Goal: Task Accomplishment & Management: Use online tool/utility

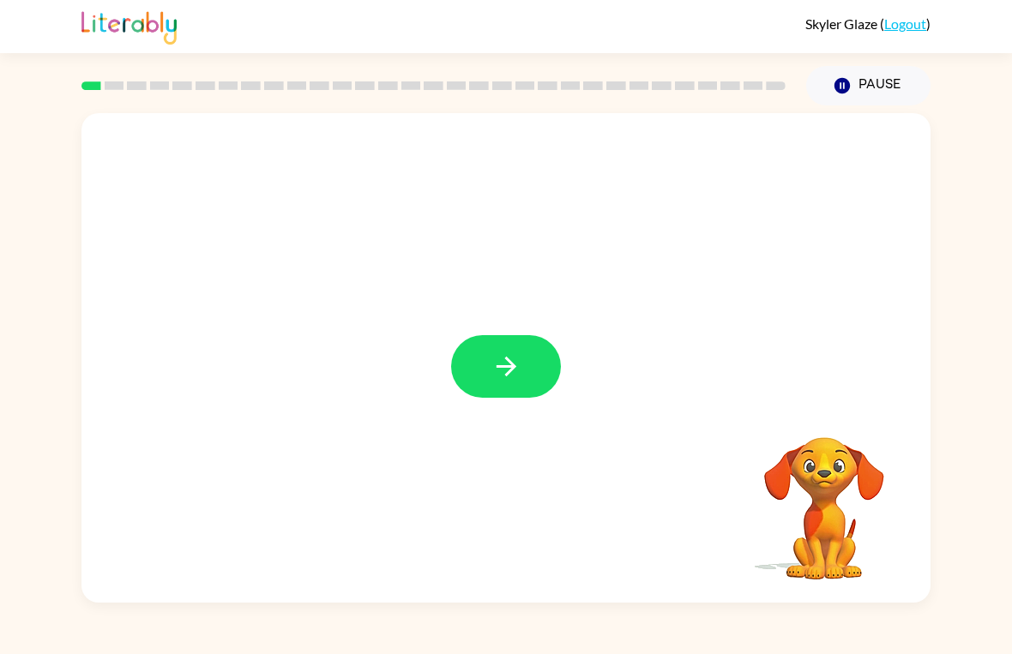
click at [512, 364] on icon "button" at bounding box center [506, 367] width 20 height 20
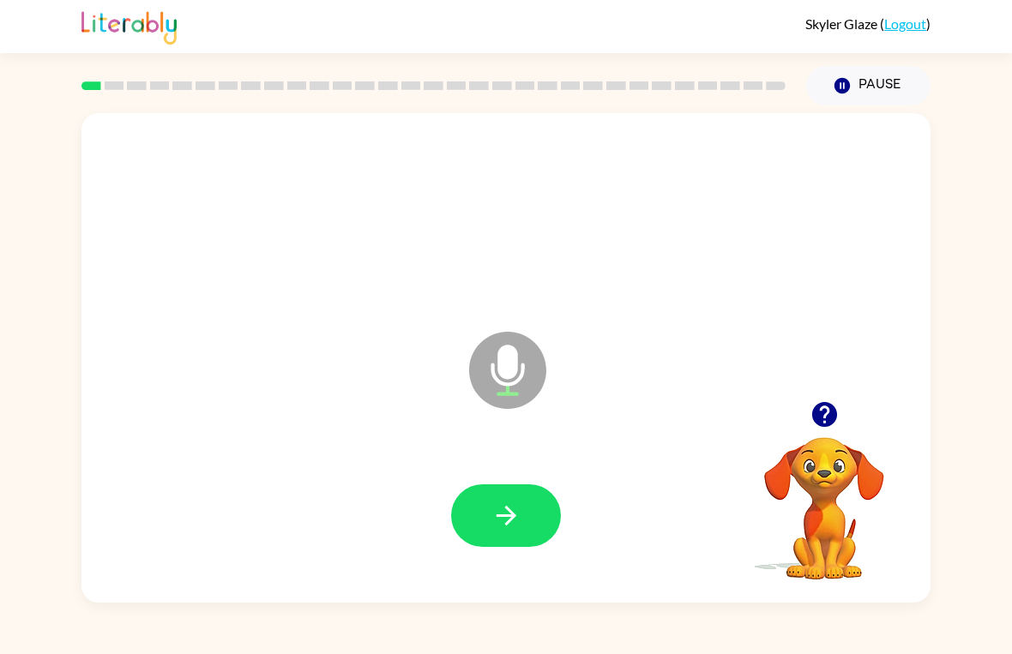
click at [504, 537] on button "button" at bounding box center [506, 515] width 110 height 63
click at [520, 496] on button "button" at bounding box center [506, 515] width 110 height 63
click at [492, 508] on icon "button" at bounding box center [506, 516] width 30 height 30
click at [508, 501] on icon "button" at bounding box center [506, 516] width 30 height 30
click at [485, 494] on button "button" at bounding box center [506, 515] width 110 height 63
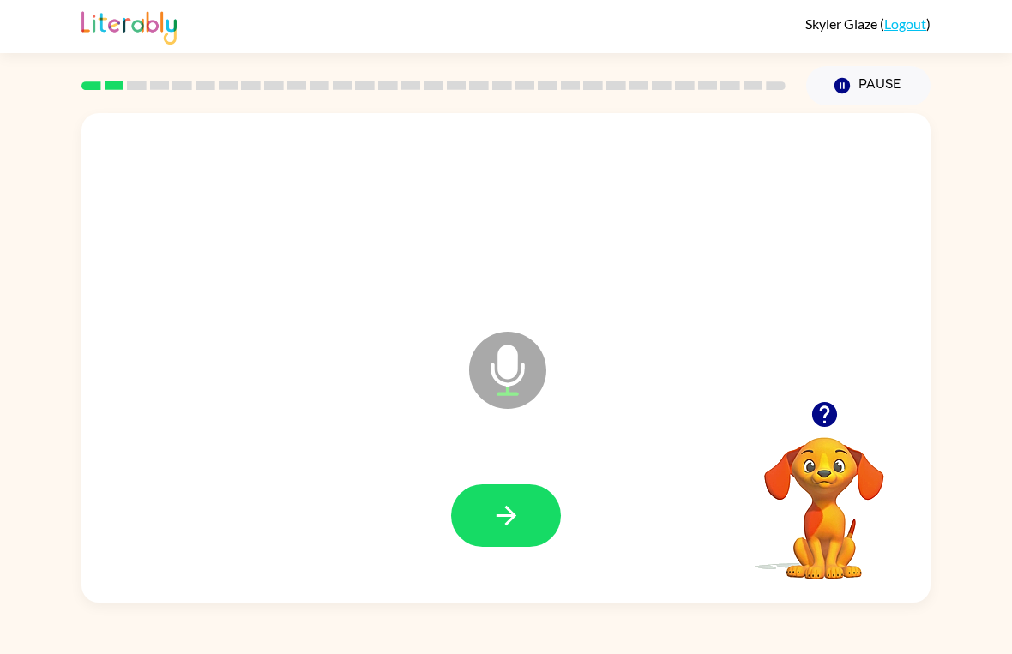
click at [519, 502] on icon "button" at bounding box center [506, 516] width 30 height 30
click at [513, 529] on icon "button" at bounding box center [506, 516] width 30 height 30
click at [520, 507] on icon "button" at bounding box center [506, 516] width 30 height 30
click at [502, 513] on icon "button" at bounding box center [506, 516] width 30 height 30
click at [515, 537] on button "button" at bounding box center [506, 515] width 110 height 63
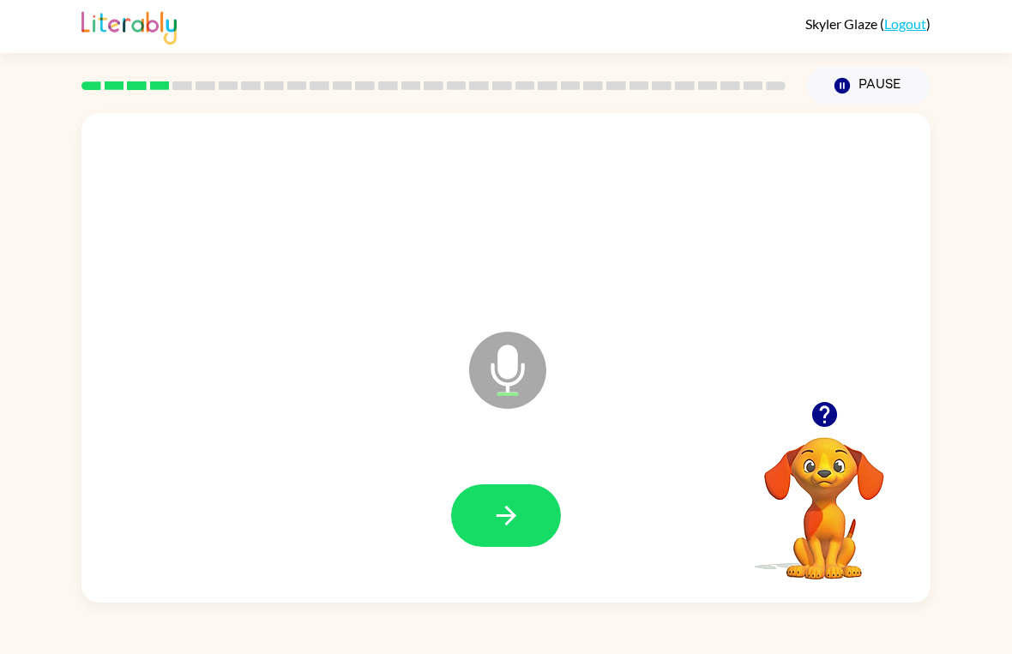
click at [521, 503] on button "button" at bounding box center [506, 515] width 110 height 63
click at [527, 545] on button "button" at bounding box center [506, 515] width 110 height 63
click at [520, 516] on icon "button" at bounding box center [506, 516] width 30 height 30
click at [530, 502] on button "button" at bounding box center [506, 515] width 110 height 63
click at [497, 528] on icon "button" at bounding box center [506, 516] width 30 height 30
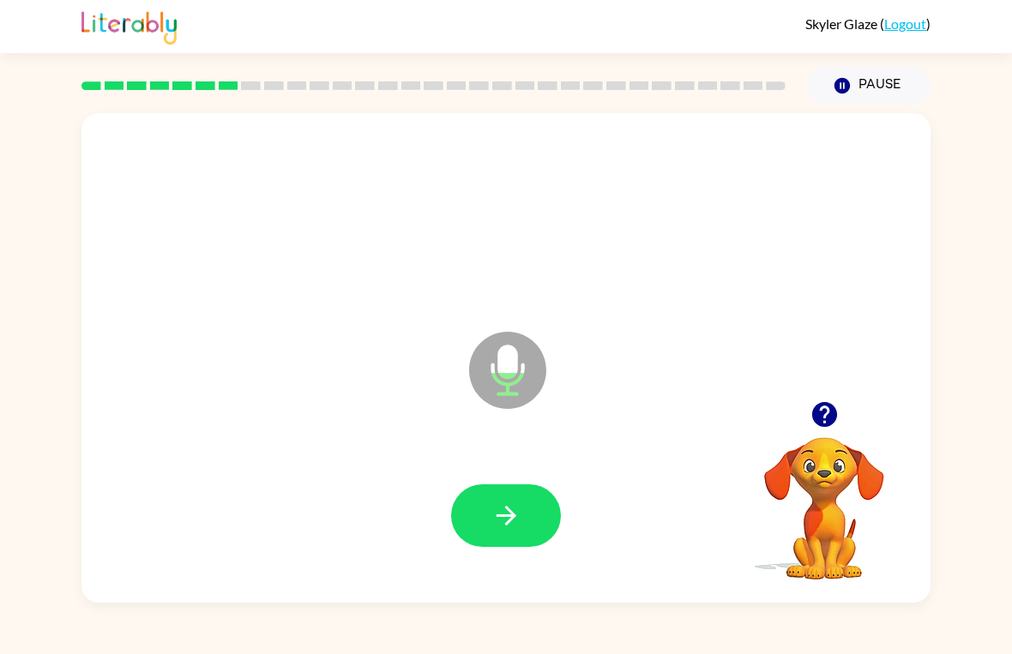
click at [535, 528] on button "button" at bounding box center [506, 515] width 110 height 63
click at [505, 508] on icon "button" at bounding box center [506, 516] width 20 height 20
click at [468, 544] on button "button" at bounding box center [506, 515] width 110 height 63
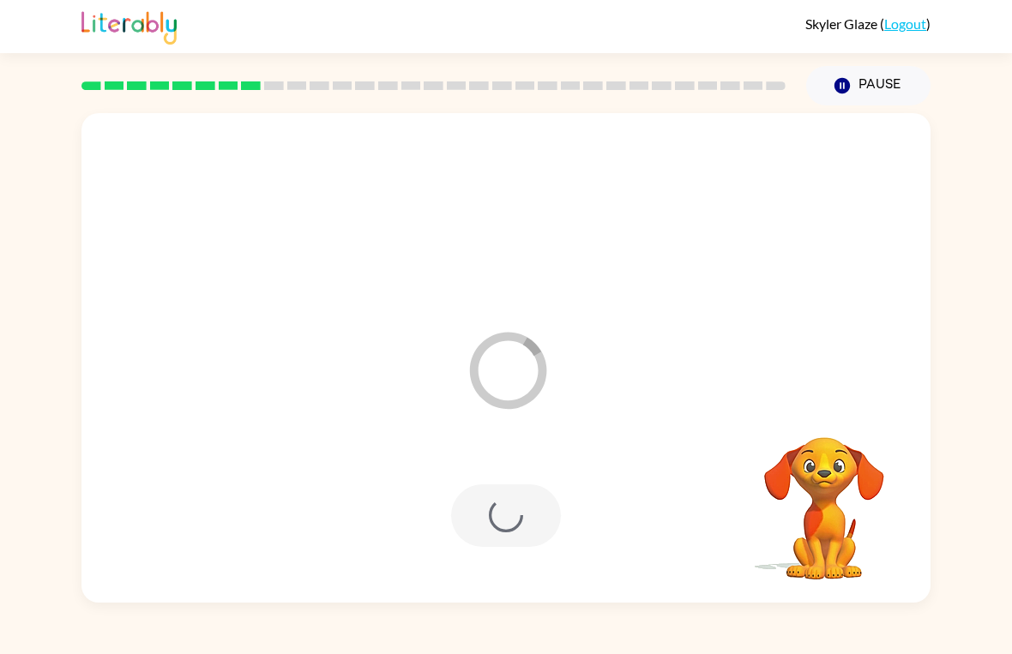
click at [535, 529] on div at bounding box center [506, 515] width 110 height 63
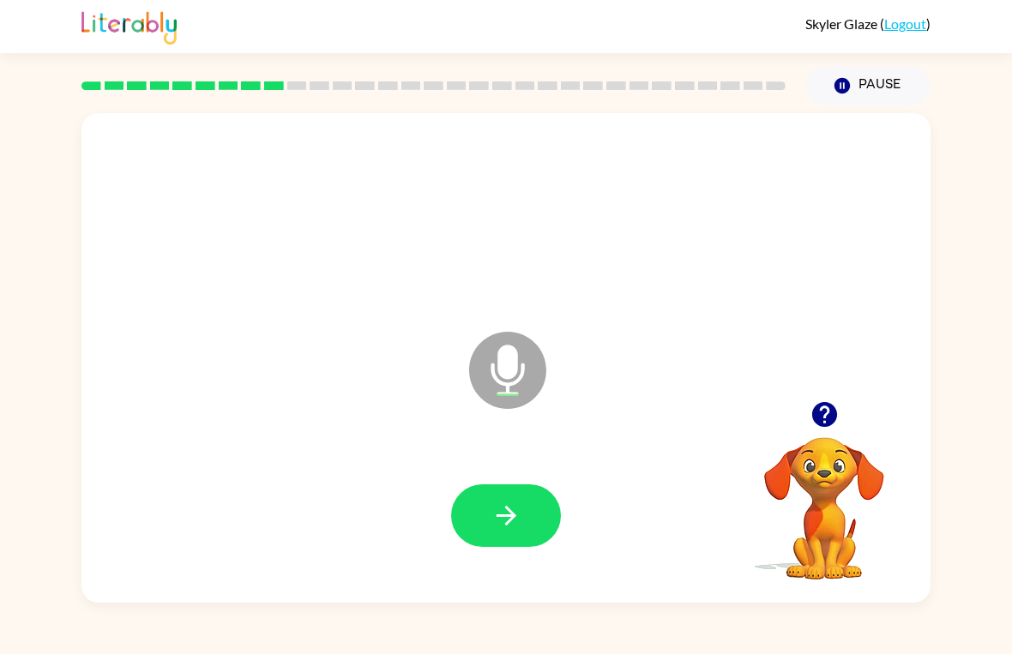
click at [538, 508] on button "button" at bounding box center [506, 515] width 110 height 63
click at [500, 515] on icon "button" at bounding box center [506, 516] width 20 height 20
click at [835, 434] on button "button" at bounding box center [825, 415] width 44 height 44
click at [550, 533] on button "button" at bounding box center [506, 515] width 110 height 63
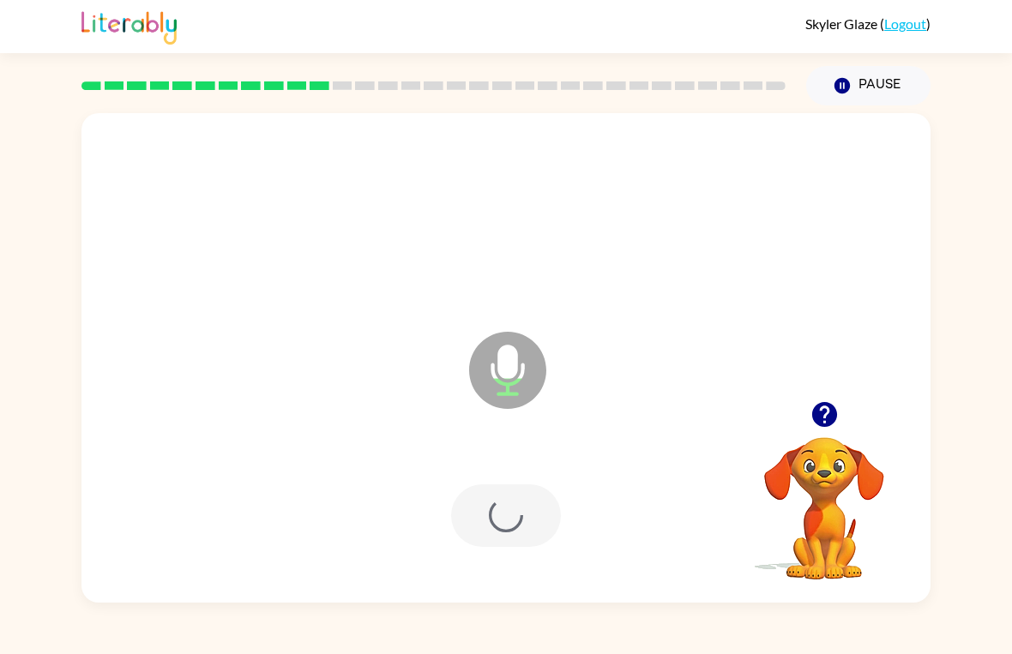
click at [523, 495] on div at bounding box center [506, 515] width 110 height 63
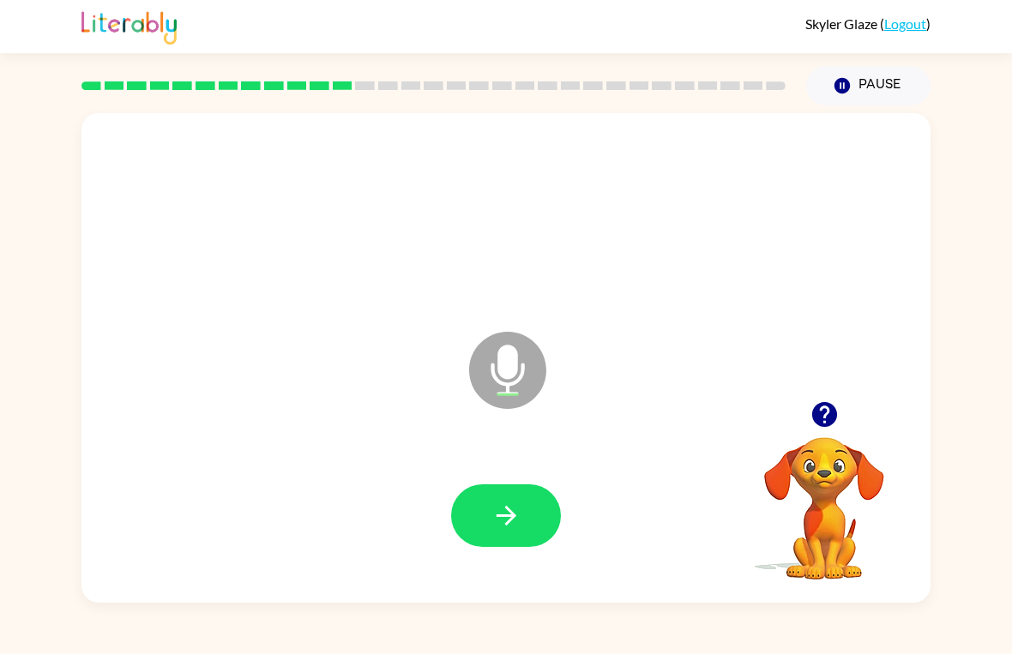
click at [792, 406] on div at bounding box center [823, 415] width 171 height 44
click at [842, 411] on button "button" at bounding box center [825, 415] width 44 height 44
click at [526, 495] on button "button" at bounding box center [506, 515] width 110 height 63
click at [516, 500] on button "button" at bounding box center [506, 515] width 110 height 63
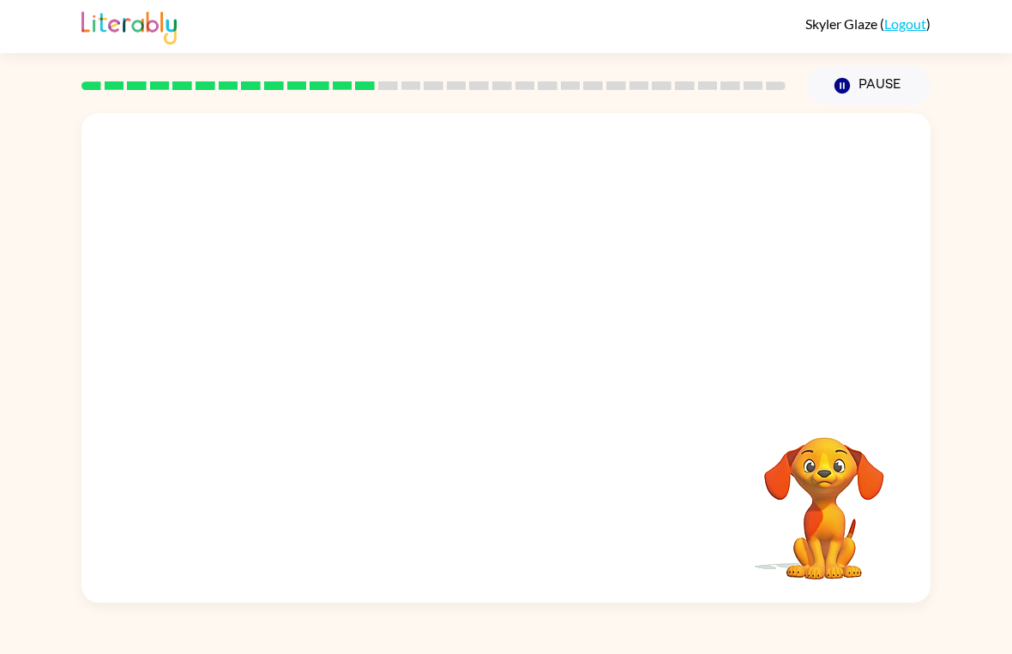
click at [836, 466] on video "Your browser must support playing .mp4 files to use Literably. Please try using…" at bounding box center [823, 496] width 171 height 171
click at [892, 91] on button "Pause Pause" at bounding box center [868, 85] width 124 height 39
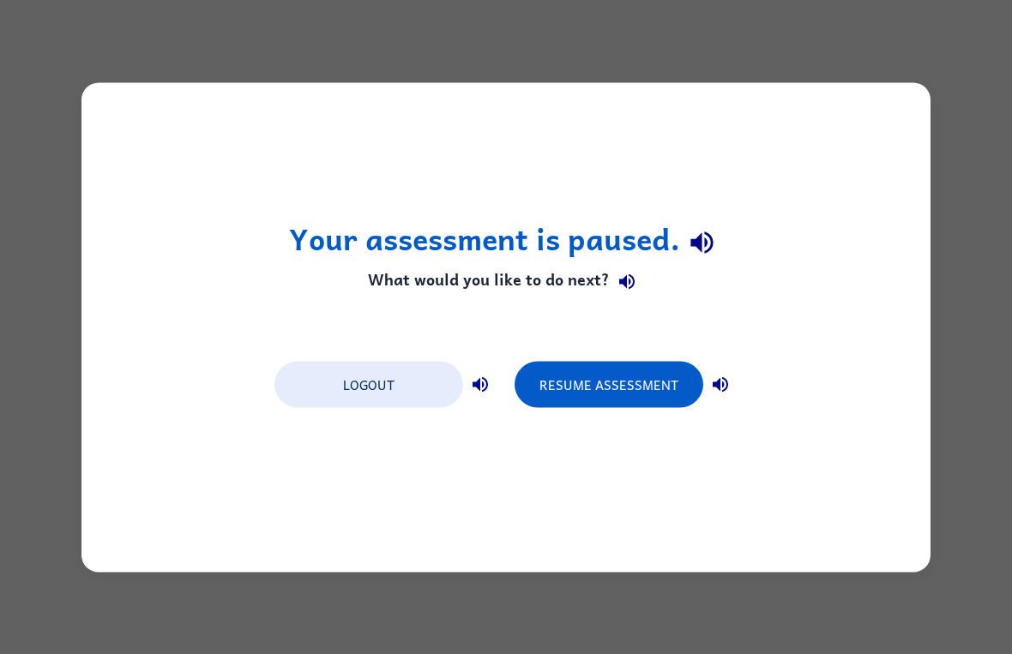
click at [652, 377] on button "Resume Assessment" at bounding box center [608, 384] width 189 height 46
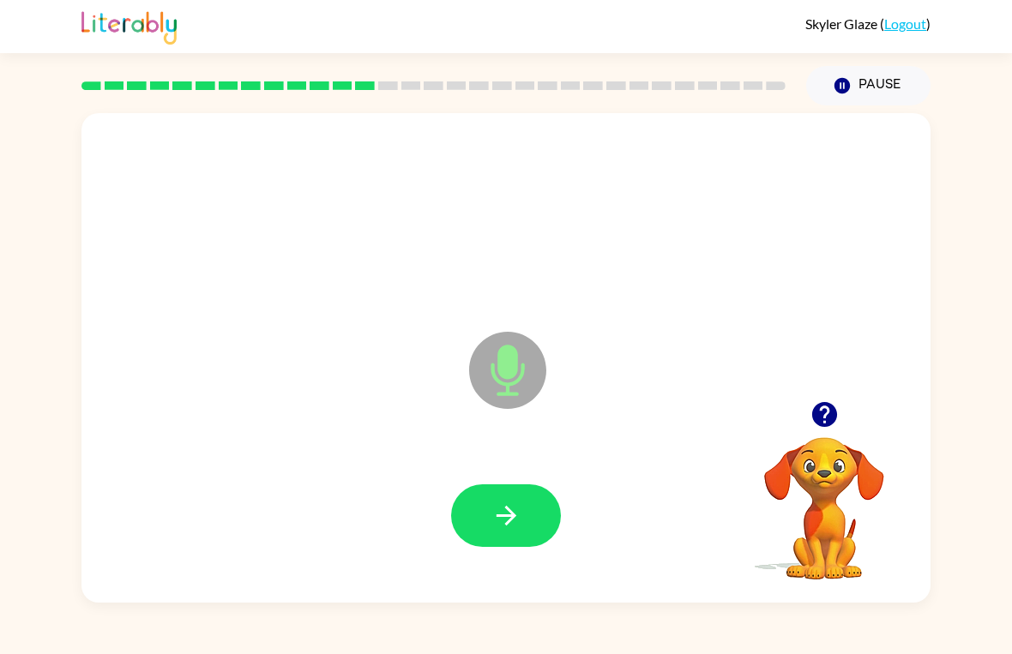
click at [553, 554] on div at bounding box center [506, 516] width 815 height 141
click at [529, 513] on button "button" at bounding box center [506, 515] width 110 height 63
click at [514, 497] on button "button" at bounding box center [506, 515] width 110 height 63
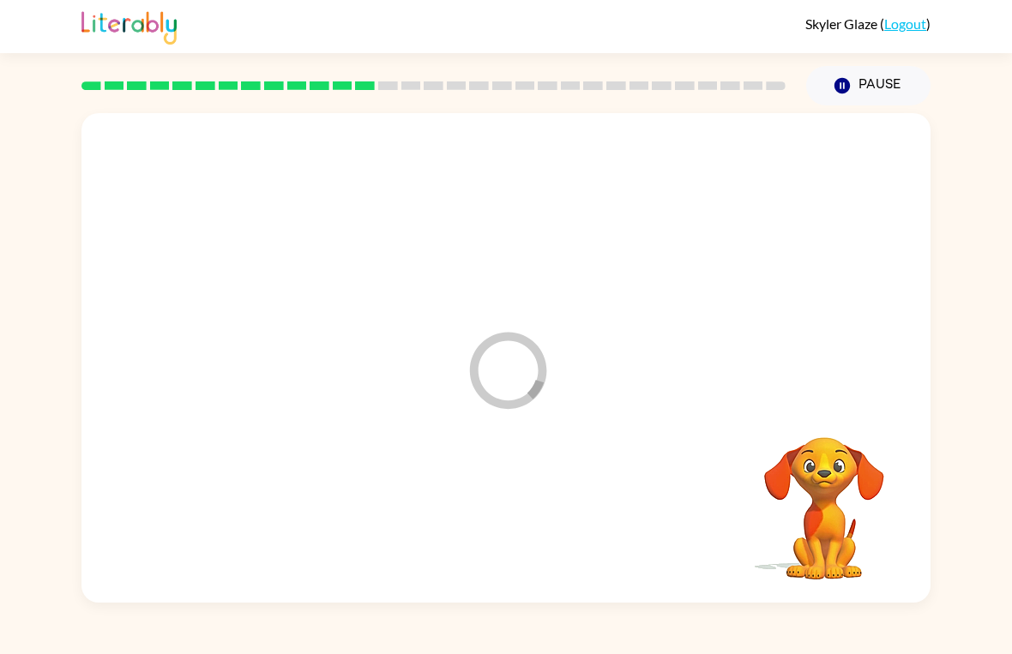
click at [513, 496] on div at bounding box center [506, 516] width 815 height 141
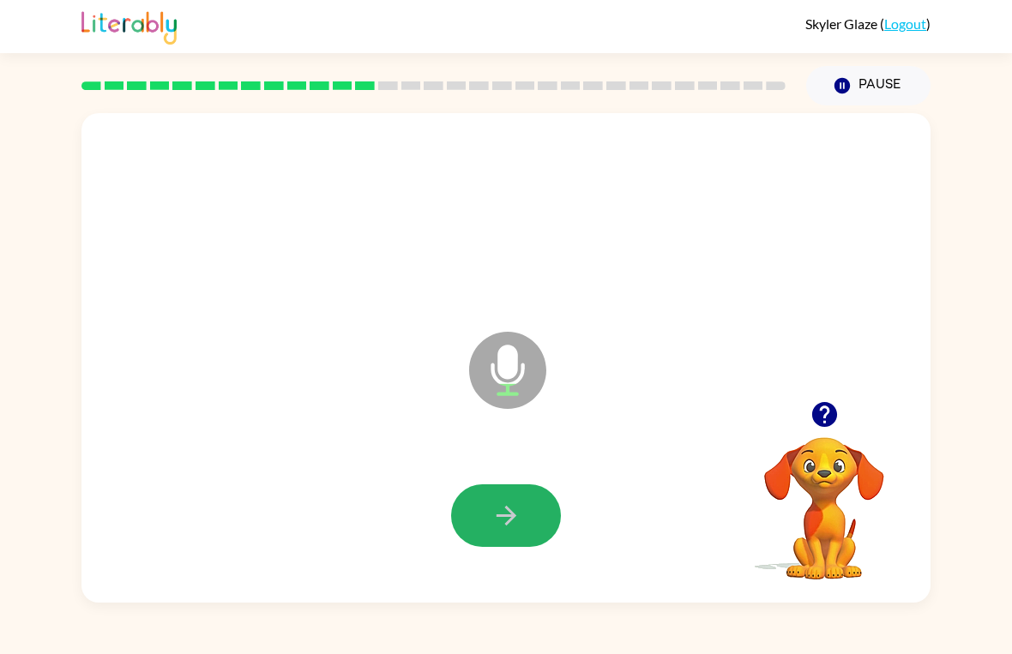
click at [497, 486] on button "button" at bounding box center [506, 515] width 110 height 63
click at [518, 502] on icon "button" at bounding box center [506, 516] width 30 height 30
click at [524, 496] on button "button" at bounding box center [506, 515] width 110 height 63
click at [532, 490] on button "button" at bounding box center [506, 515] width 110 height 63
click at [517, 516] on icon "button" at bounding box center [506, 516] width 30 height 30
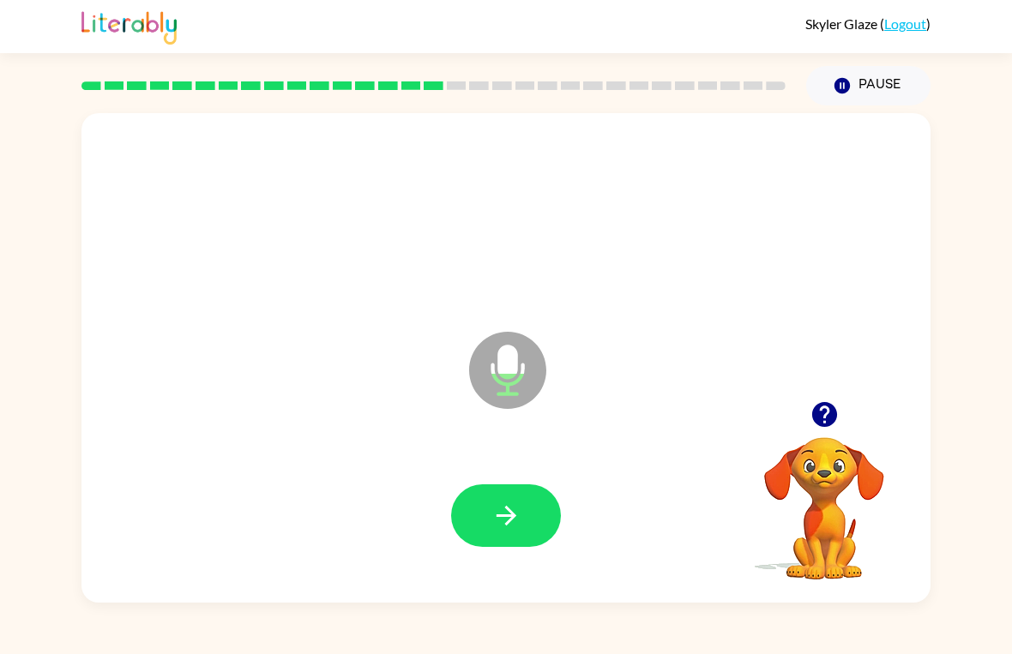
click at [636, 584] on div at bounding box center [506, 516] width 815 height 141
click at [560, 514] on button "button" at bounding box center [506, 515] width 110 height 63
click at [535, 533] on button "button" at bounding box center [506, 515] width 110 height 63
click at [529, 475] on div at bounding box center [506, 516] width 815 height 141
click at [534, 496] on button "button" at bounding box center [506, 515] width 110 height 63
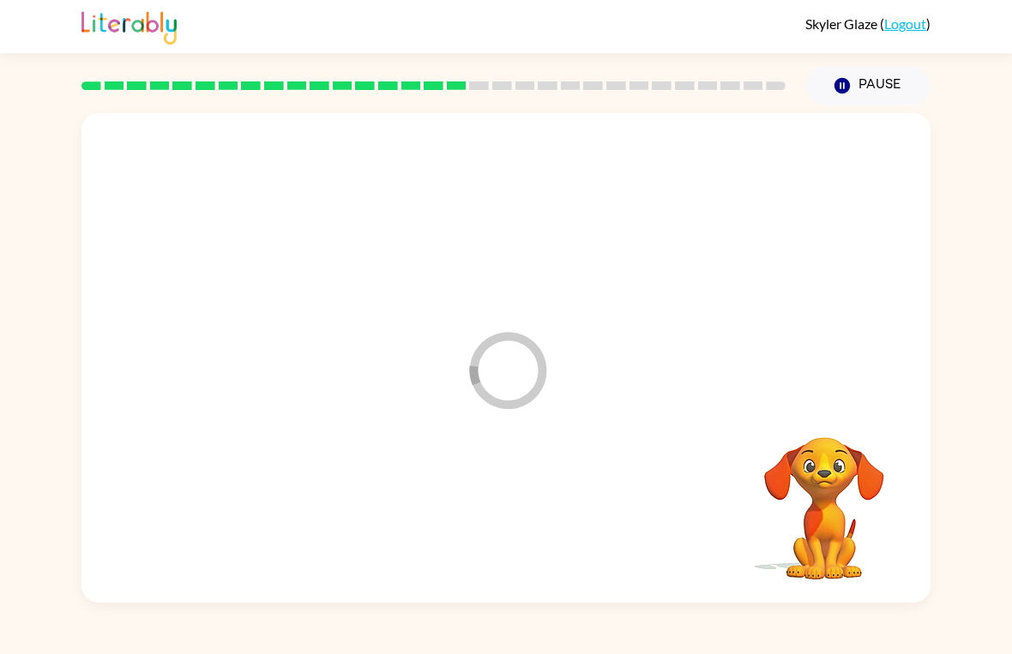
click at [534, 495] on div at bounding box center [506, 516] width 815 height 141
click at [528, 496] on div at bounding box center [506, 516] width 815 height 141
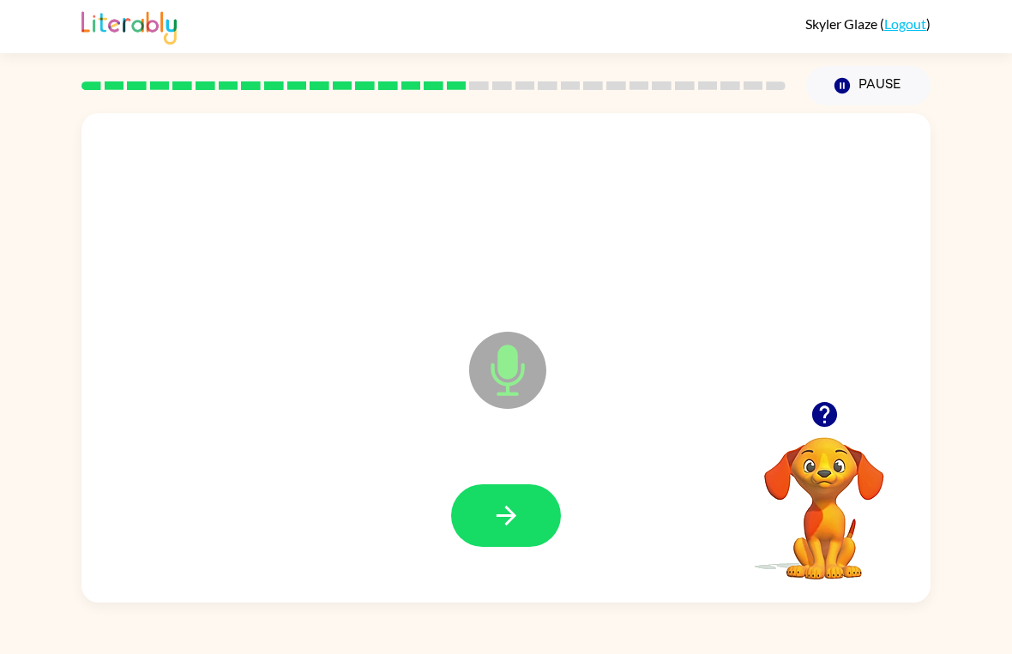
click at [537, 496] on button "button" at bounding box center [506, 515] width 110 height 63
click at [1010, 165] on div "Microphone The Microphone is here when it is your turn to talk Your browser mus…" at bounding box center [506, 353] width 1012 height 497
click at [540, 519] on button "button" at bounding box center [506, 515] width 110 height 63
click at [533, 484] on button "button" at bounding box center [506, 515] width 110 height 63
click at [818, 429] on icon "button" at bounding box center [824, 415] width 30 height 30
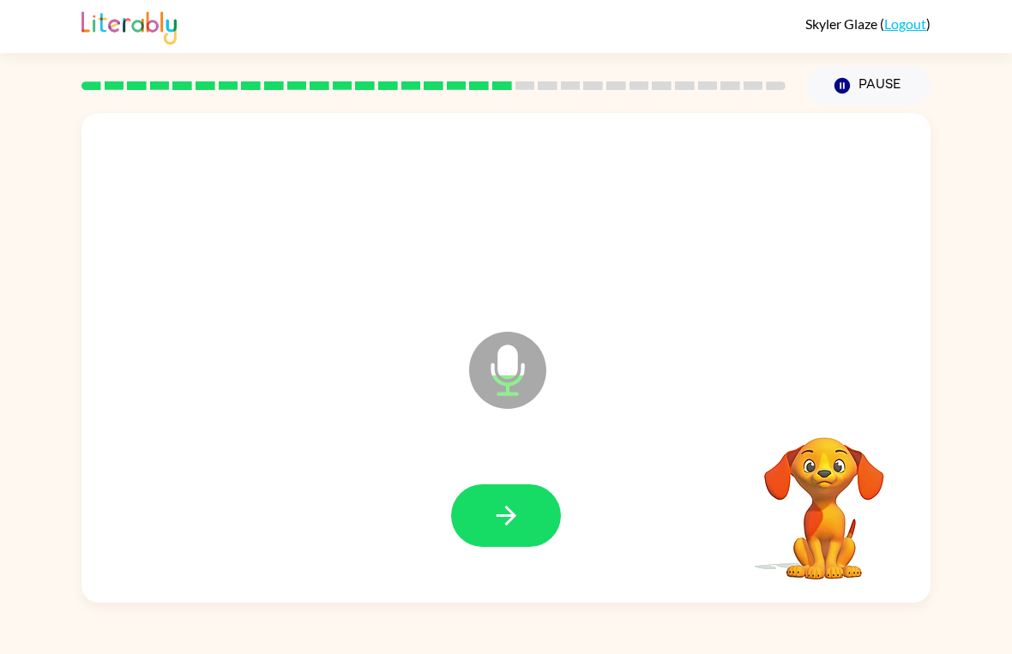
click at [818, 428] on video "Your browser must support playing .mp4 files to use Literably. Please try using…" at bounding box center [823, 496] width 171 height 171
click at [507, 520] on icon "button" at bounding box center [506, 516] width 30 height 30
click at [504, 516] on icon "button" at bounding box center [506, 516] width 20 height 20
click at [523, 537] on button "button" at bounding box center [506, 515] width 110 height 63
click at [552, 516] on button "button" at bounding box center [506, 515] width 110 height 63
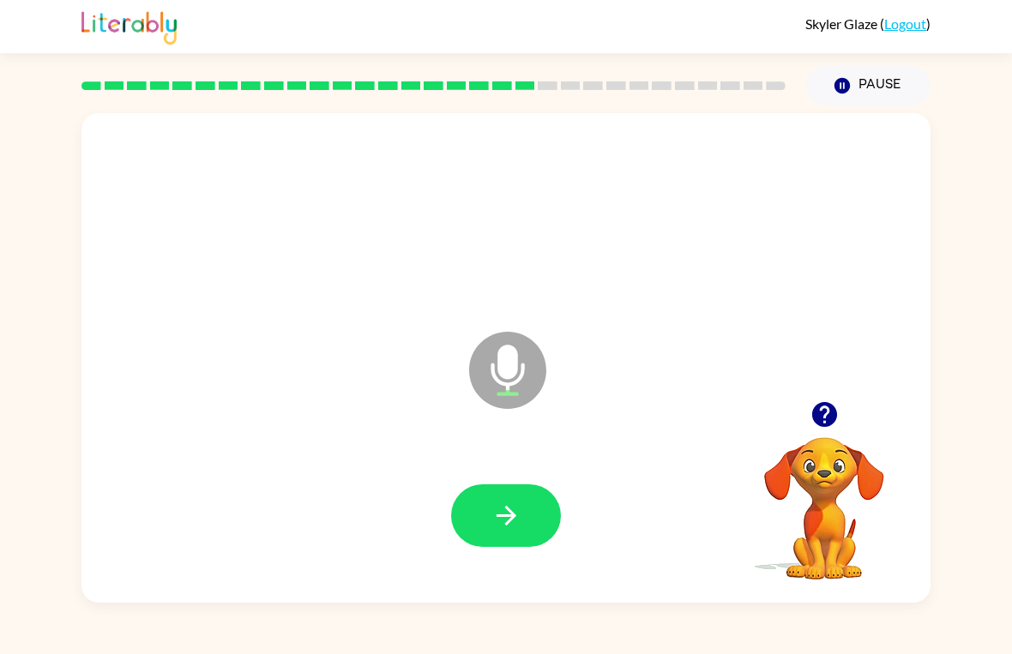
click at [520, 484] on button "button" at bounding box center [506, 515] width 110 height 63
click at [475, 512] on button "button" at bounding box center [506, 515] width 110 height 63
click at [521, 538] on button "button" at bounding box center [506, 515] width 110 height 63
click at [832, 421] on icon "button" at bounding box center [823, 414] width 25 height 25
click at [484, 513] on button "button" at bounding box center [506, 515] width 110 height 63
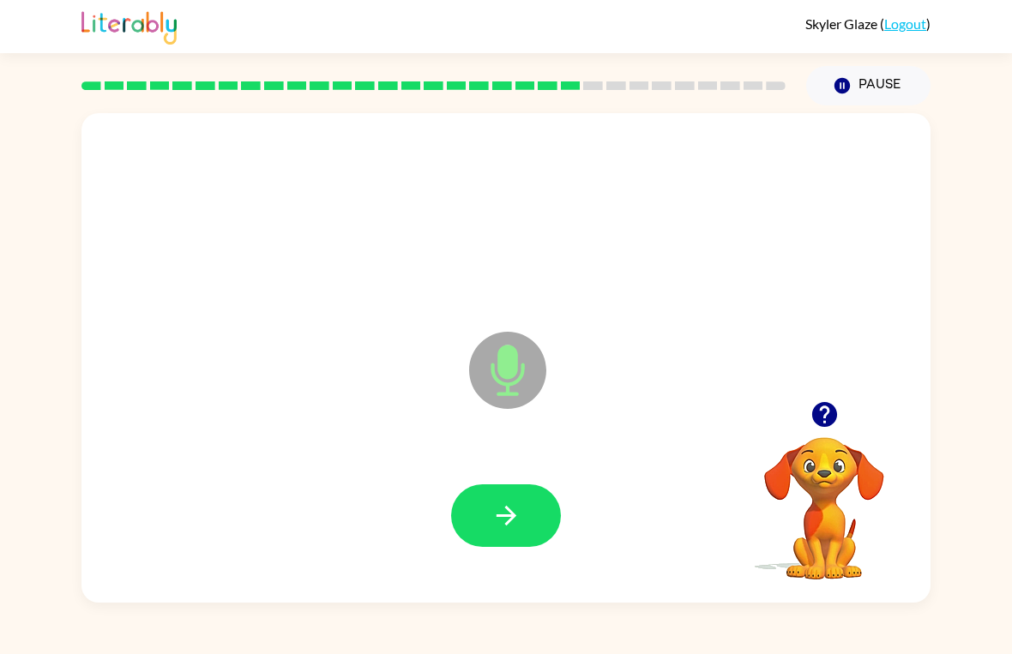
click at [516, 502] on icon "button" at bounding box center [506, 516] width 30 height 30
click at [544, 496] on button "button" at bounding box center [506, 515] width 110 height 63
click at [508, 525] on icon "button" at bounding box center [506, 516] width 20 height 20
click at [508, 507] on icon "button" at bounding box center [506, 516] width 30 height 30
click at [512, 526] on icon "button" at bounding box center [506, 516] width 30 height 30
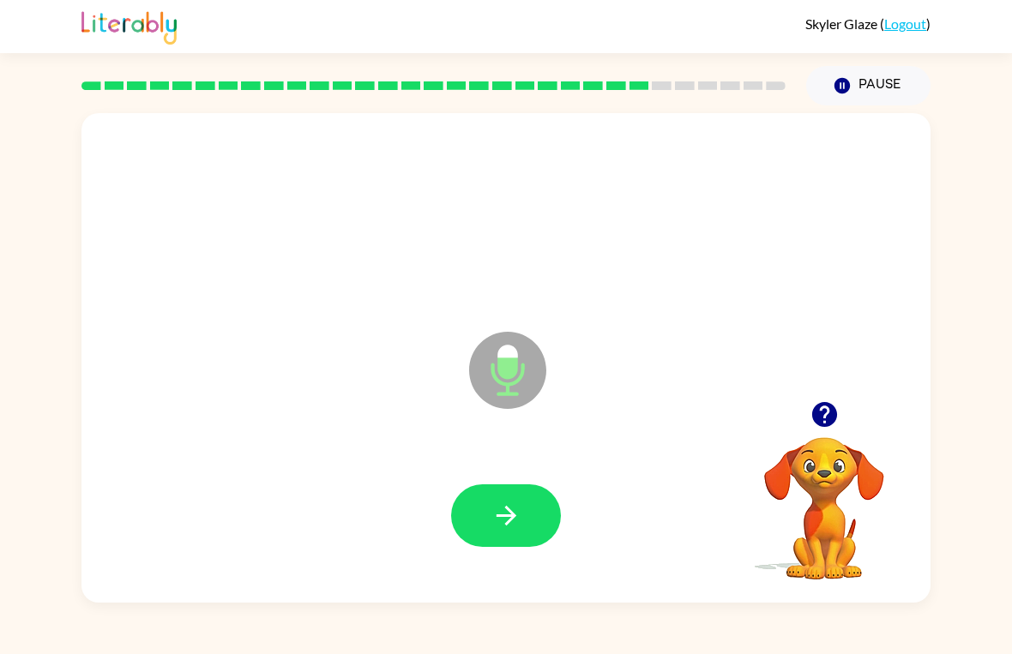
click at [490, 521] on button "button" at bounding box center [506, 515] width 110 height 63
click at [531, 485] on button "button" at bounding box center [506, 515] width 110 height 63
click at [520, 497] on button "button" at bounding box center [506, 515] width 110 height 63
click at [497, 525] on icon "button" at bounding box center [506, 516] width 30 height 30
click at [506, 515] on icon "button" at bounding box center [506, 516] width 20 height 20
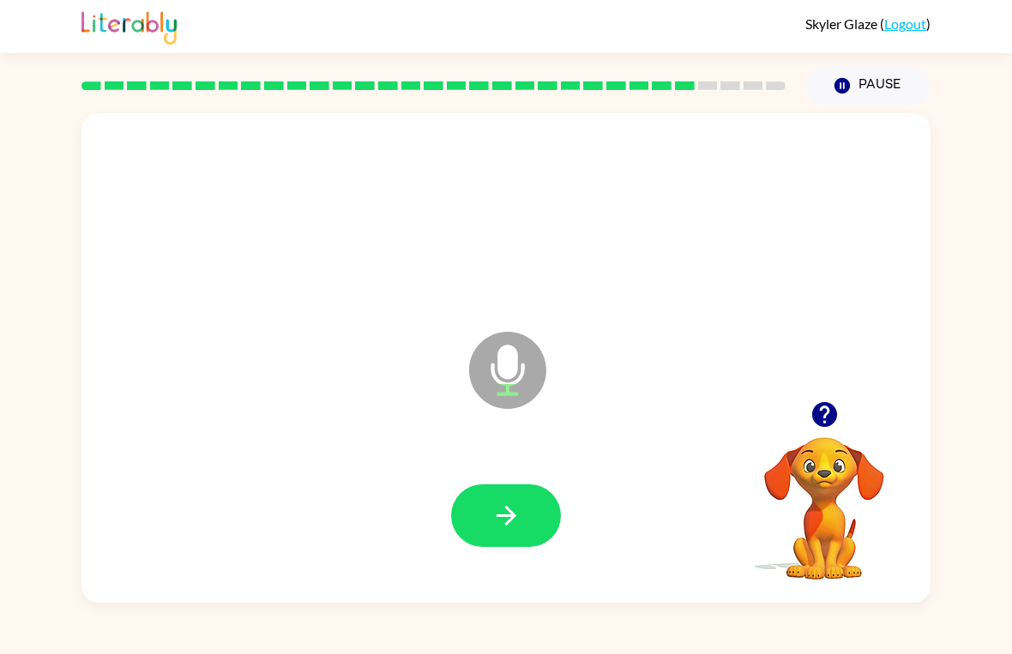
click at [526, 504] on button "button" at bounding box center [506, 515] width 110 height 63
click at [528, 485] on button "button" at bounding box center [506, 515] width 110 height 63
click at [538, 536] on button "button" at bounding box center [506, 515] width 110 height 63
click at [516, 533] on button "button" at bounding box center [506, 515] width 110 height 63
click at [821, 411] on icon "button" at bounding box center [824, 415] width 30 height 30
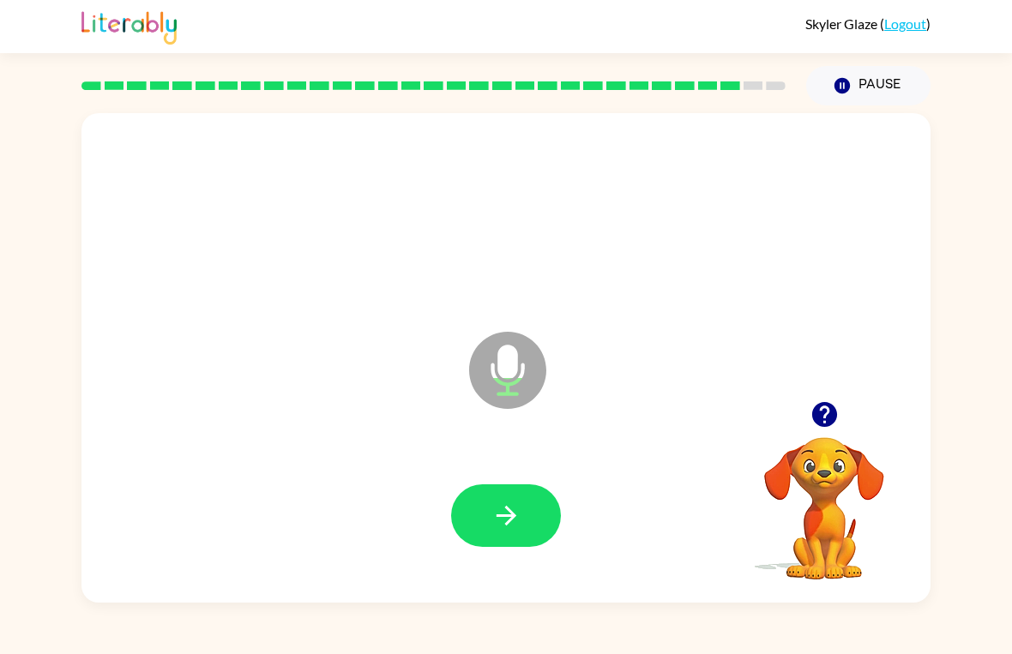
click at [523, 540] on button "button" at bounding box center [506, 515] width 110 height 63
click at [494, 505] on icon "button" at bounding box center [506, 516] width 30 height 30
click at [508, 508] on icon "button" at bounding box center [506, 516] width 20 height 20
click at [143, 116] on div "Microphone The Microphone is here when it is your turn to talk" at bounding box center [505, 358] width 849 height 490
click at [488, 516] on button "button" at bounding box center [506, 515] width 110 height 63
